Goal: Find specific page/section

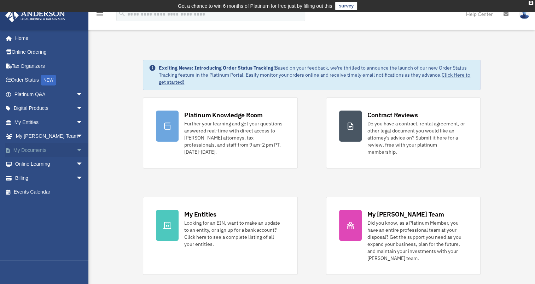
click at [34, 153] on link "My Documents arrow_drop_down" at bounding box center [49, 150] width 89 height 14
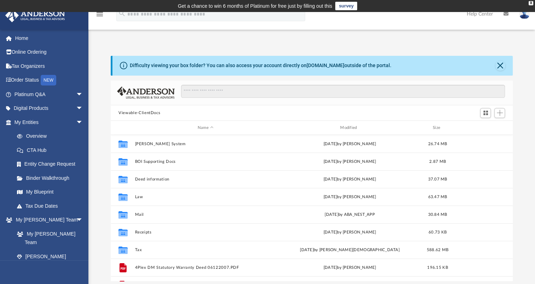
scroll to position [155, 396]
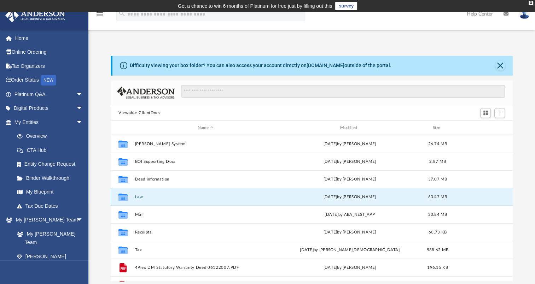
click at [136, 196] on button "Law" at bounding box center [205, 197] width 141 height 5
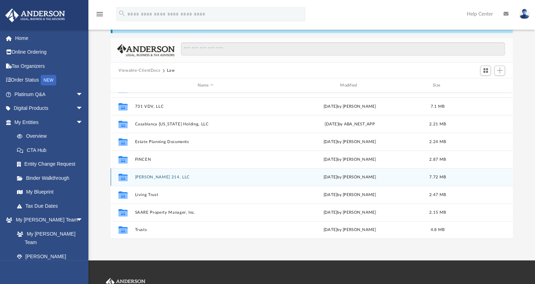
scroll to position [71, 0]
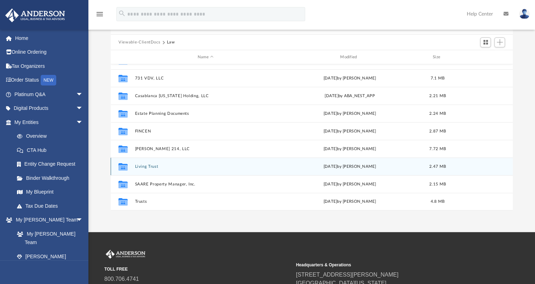
click at [140, 165] on button "Living Trust" at bounding box center [205, 166] width 141 height 5
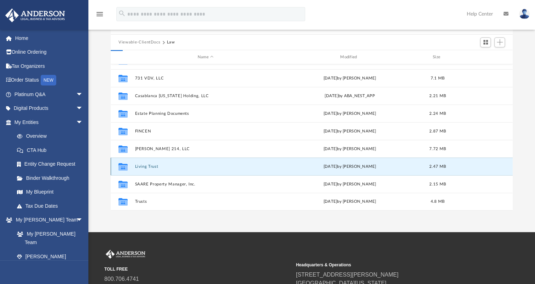
click at [140, 165] on button "Living Trust" at bounding box center [205, 166] width 141 height 5
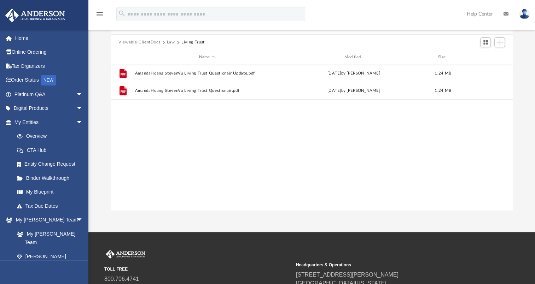
click at [170, 40] on button "Law" at bounding box center [171, 42] width 8 height 6
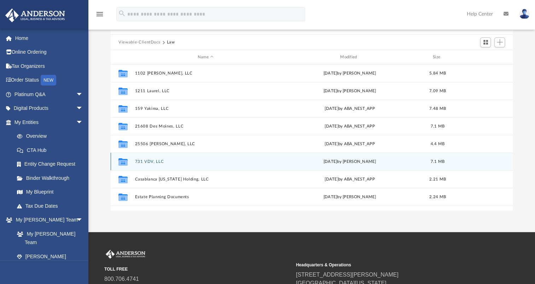
scroll to position [35, 0]
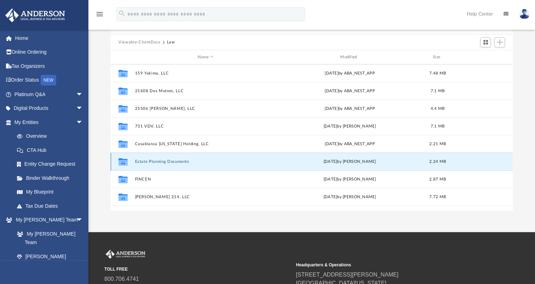
click at [147, 160] on button "Estate Planning Documents" at bounding box center [205, 161] width 141 height 5
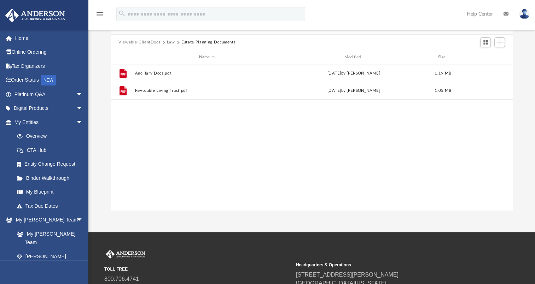
scroll to position [0, 0]
click at [170, 42] on button "Law" at bounding box center [171, 42] width 8 height 6
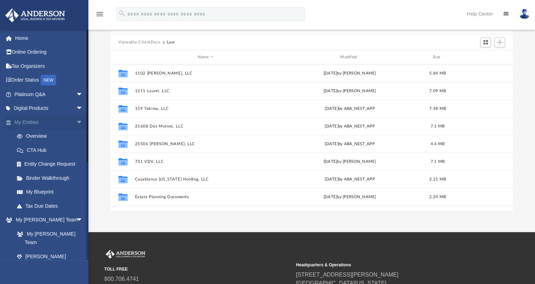
click at [76, 121] on span "arrow_drop_down" at bounding box center [83, 122] width 14 height 14
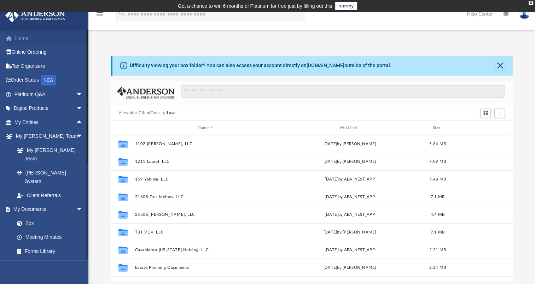
click at [24, 41] on link "Home" at bounding box center [49, 38] width 89 height 14
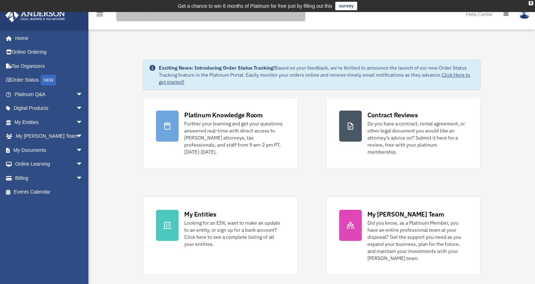
click at [143, 16] on input "search" at bounding box center [210, 14] width 189 height 14
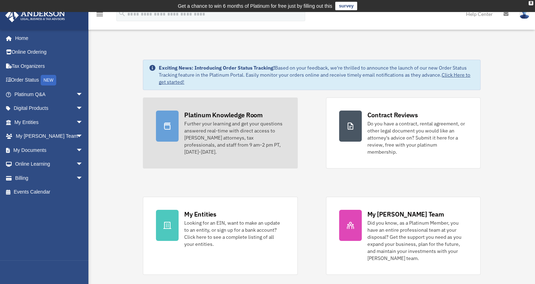
click at [209, 128] on div "Further your learning and get your questions answered real-time with direct acc…" at bounding box center [234, 137] width 100 height 35
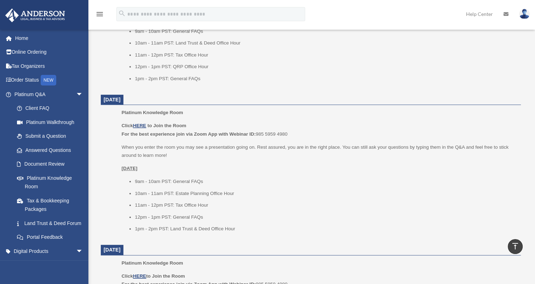
scroll to position [389, 0]
